Goal: Task Accomplishment & Management: Use online tool/utility

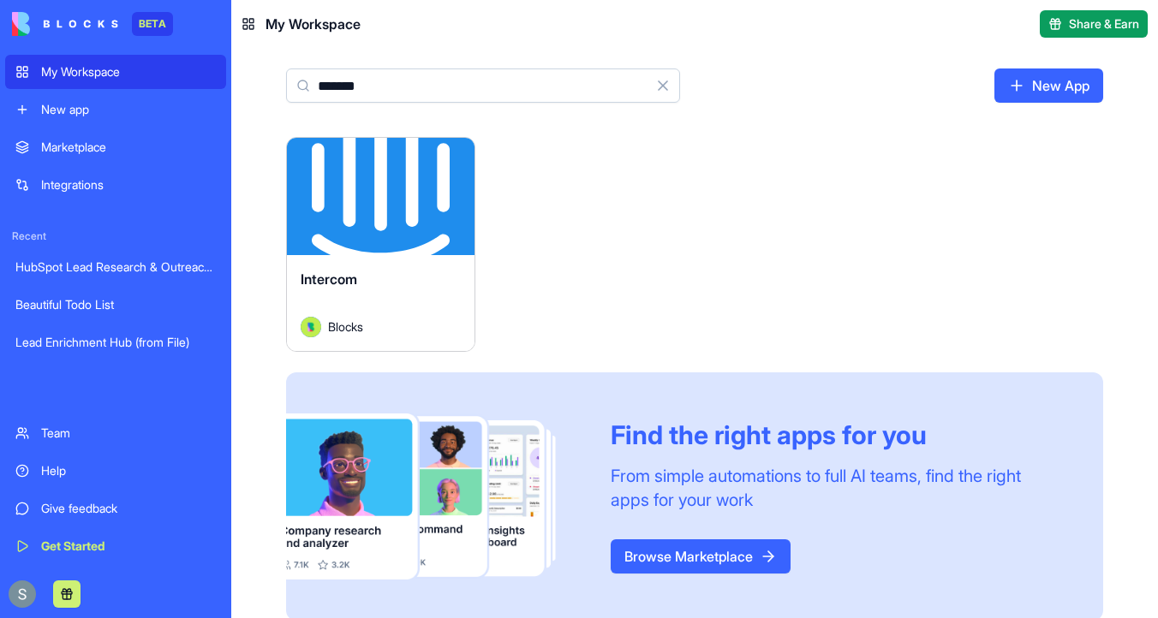
click at [95, 76] on div "My Workspace" at bounding box center [128, 71] width 175 height 17
click at [665, 90] on button "Clear" at bounding box center [663, 86] width 34 height 34
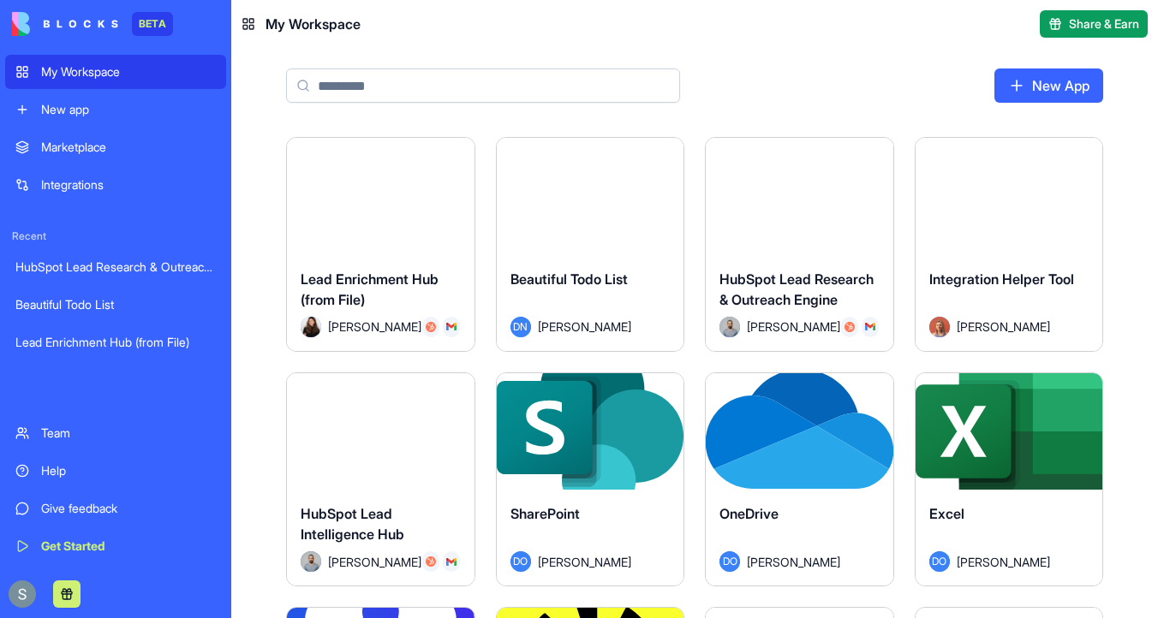
click at [536, 75] on input at bounding box center [483, 86] width 394 height 34
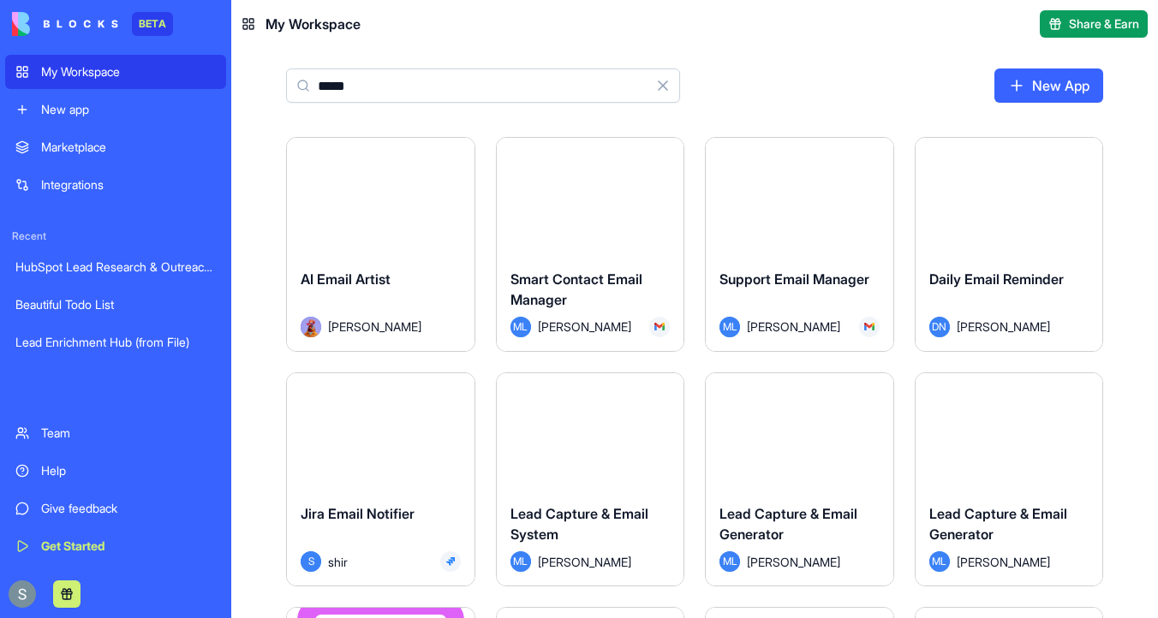
type input "*****"
click at [397, 212] on button "Launch" at bounding box center [380, 196] width 128 height 34
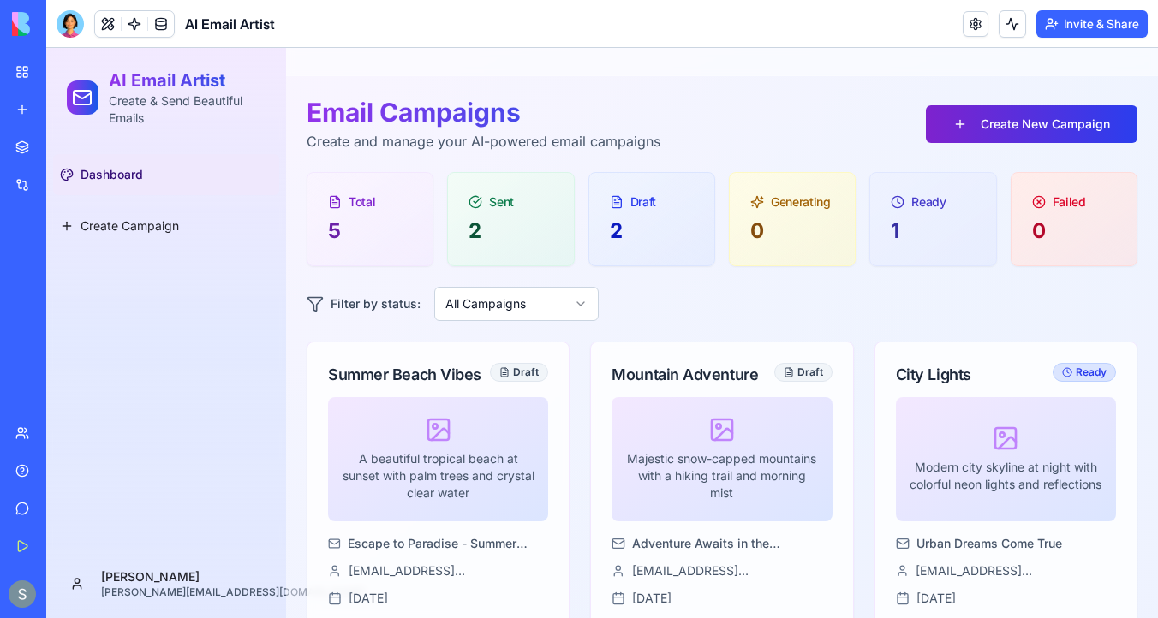
click at [1028, 124] on link "Create New Campaign" at bounding box center [1032, 124] width 212 height 38
